Goal: Transaction & Acquisition: Book appointment/travel/reservation

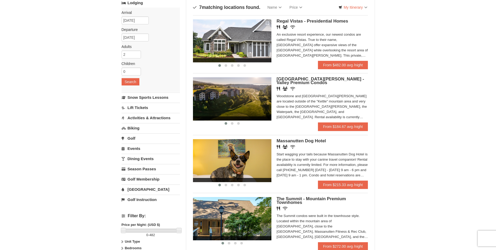
scroll to position [26, 0]
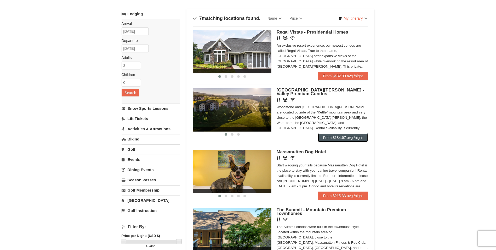
click at [343, 135] on link "From $184.67 avg /night" at bounding box center [343, 137] width 50 height 8
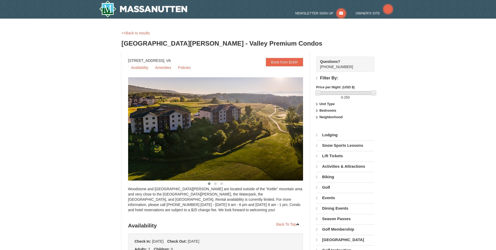
select select "10"
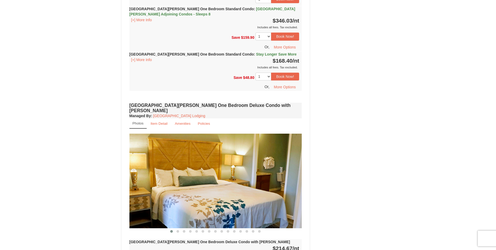
scroll to position [366, 0]
